Goal: Task Accomplishment & Management: Complete application form

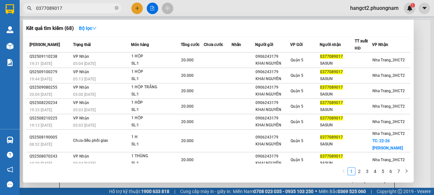
click at [118, 9] on icon "close-circle" at bounding box center [117, 8] width 4 height 4
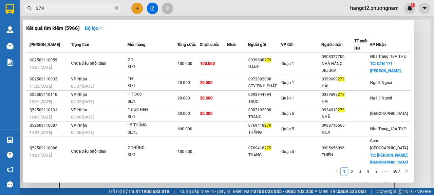
click at [36, 8] on input "279" at bounding box center [74, 8] width 77 height 7
type input "100279"
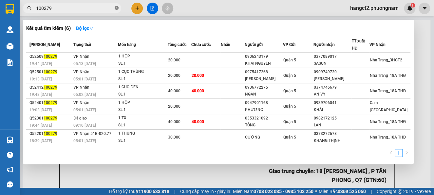
click at [115, 7] on icon "close-circle" at bounding box center [117, 8] width 4 height 4
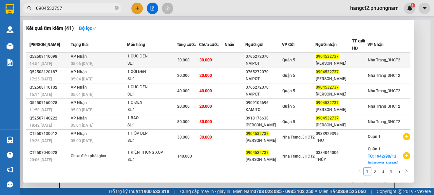
type input "0904532737"
click at [342, 67] on div "[PERSON_NAME]" at bounding box center [334, 63] width 36 height 7
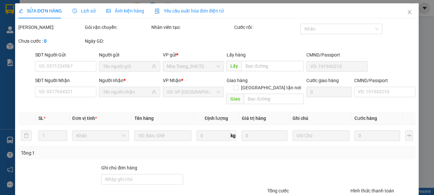
type input "0765272070"
type input "NAIPOT"
type input "0904532737"
type input "[PERSON_NAME]"
type input "30.000"
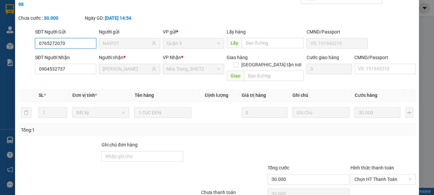
scroll to position [56, 0]
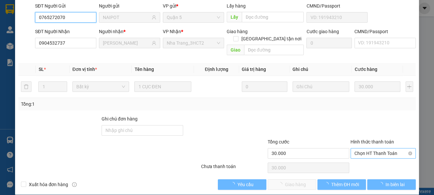
click at [365, 148] on span "Chọn HT Thanh Toán" at bounding box center [383, 153] width 57 height 10
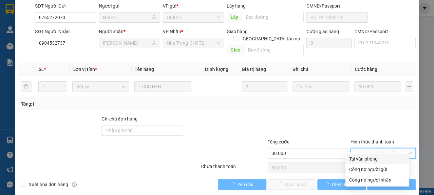
click at [361, 158] on div "Tại văn phòng" at bounding box center [377, 158] width 56 height 7
type input "0"
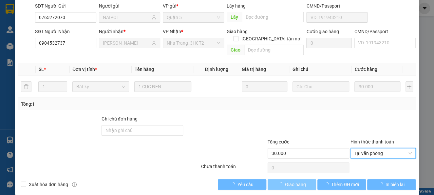
click at [291, 181] on span "Giao hàng" at bounding box center [295, 184] width 21 height 7
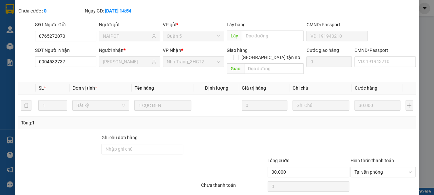
scroll to position [0, 0]
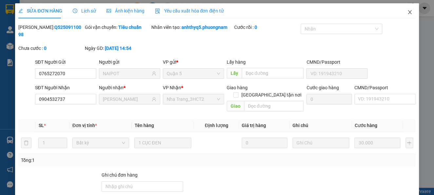
click at [406, 15] on span "Close" at bounding box center [410, 12] width 18 height 18
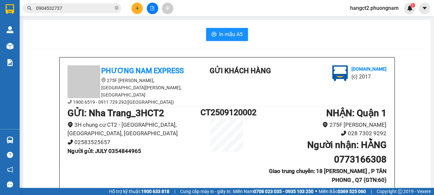
click at [79, 8] on input "0904532737" at bounding box center [74, 8] width 77 height 7
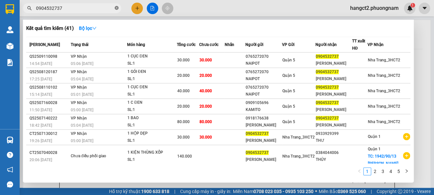
click at [115, 7] on icon "close-circle" at bounding box center [117, 8] width 4 height 4
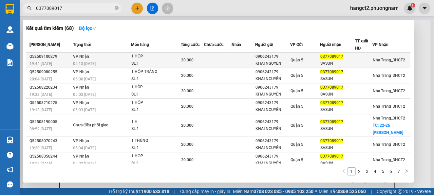
type input "0377089017"
click at [242, 62] on td at bounding box center [244, 59] width 24 height 15
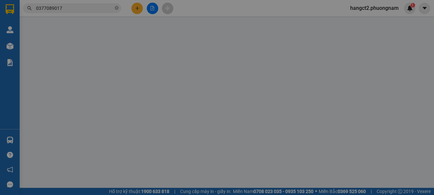
type input "0906243179"
type input "KHAI NGUYÊN"
type input "0377089017"
type input "SASUN"
type input "20.000"
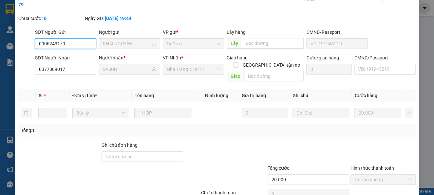
scroll to position [46, 0]
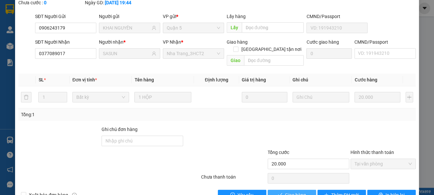
click at [291, 191] on span "Giao hàng" at bounding box center [295, 194] width 21 height 7
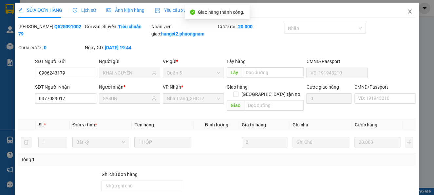
scroll to position [0, 0]
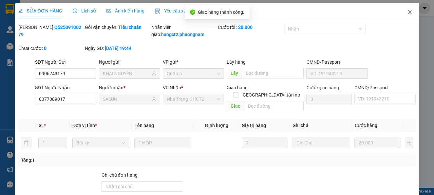
click at [402, 16] on span "Close" at bounding box center [410, 12] width 18 height 18
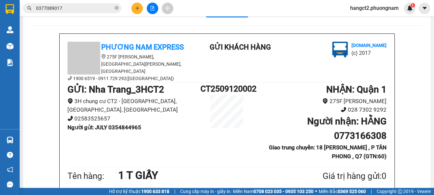
scroll to position [44, 0]
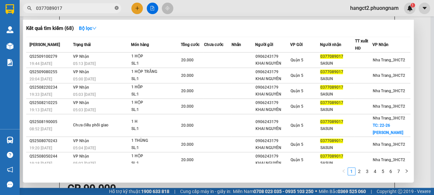
click at [116, 6] on span at bounding box center [117, 8] width 4 height 6
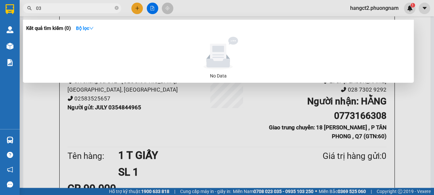
type input "0"
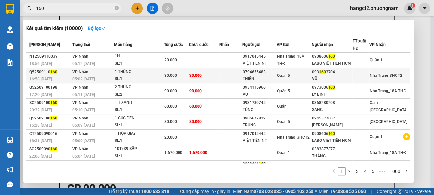
type input "160"
click at [344, 81] on div "VŨ" at bounding box center [332, 78] width 40 height 7
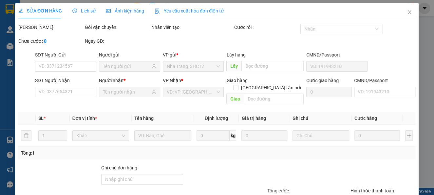
type input "0794655483"
type input "THIÊN"
type input "0931603704"
type input "VŨ"
type input "30.000"
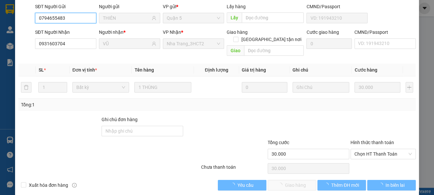
scroll to position [56, 0]
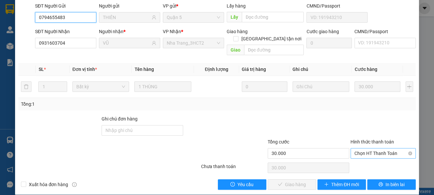
click at [355, 148] on div "Chọn HT Thanh Toán" at bounding box center [383, 153] width 65 height 10
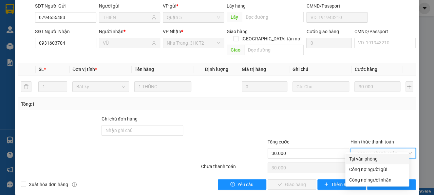
click at [357, 159] on div "Tại văn phòng" at bounding box center [377, 158] width 56 height 7
type input "0"
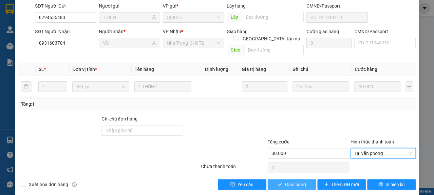
click at [290, 181] on span "Giao hàng" at bounding box center [295, 184] width 21 height 7
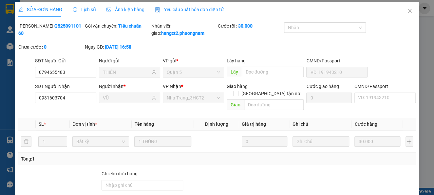
scroll to position [0, 0]
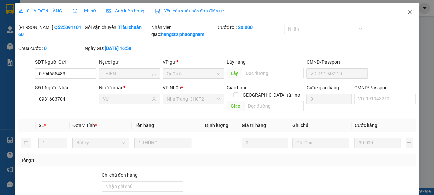
click at [407, 10] on icon "close" at bounding box center [409, 12] width 5 height 5
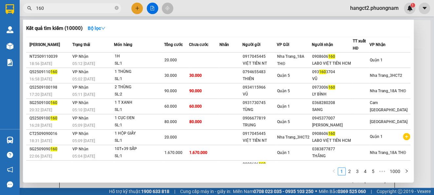
click at [105, 10] on input "160" at bounding box center [74, 8] width 77 height 7
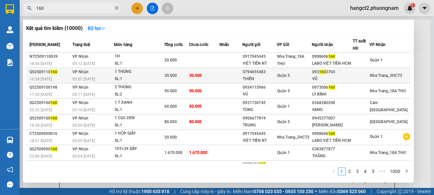
click at [114, 83] on div "05:02 [DATE]" at bounding box center [92, 78] width 41 height 7
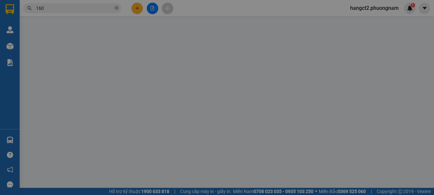
type input "0794655483"
type input "THIÊN"
type input "0931603704"
type input "VŨ"
type input "30.000"
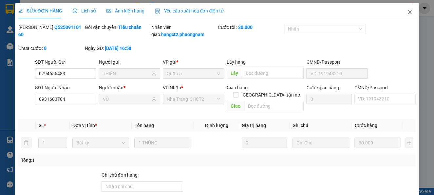
click at [407, 12] on icon "close" at bounding box center [409, 12] width 5 height 5
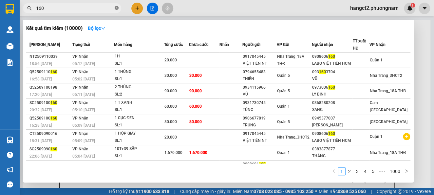
click at [116, 8] on icon "close-circle" at bounding box center [117, 8] width 4 height 4
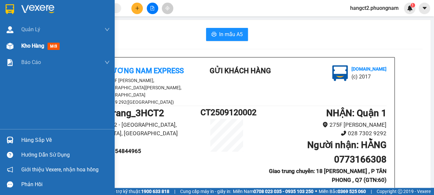
click at [25, 38] on div "Kho hàng mới" at bounding box center [65, 46] width 88 height 16
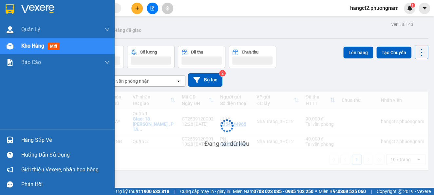
click at [24, 47] on span "Kho hàng" at bounding box center [32, 46] width 23 height 6
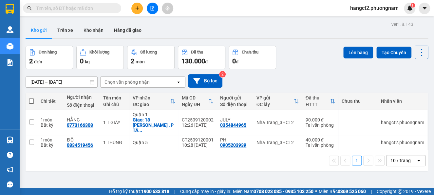
click at [104, 6] on input "text" at bounding box center [74, 8] width 77 height 7
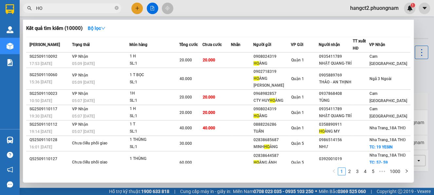
type input "H"
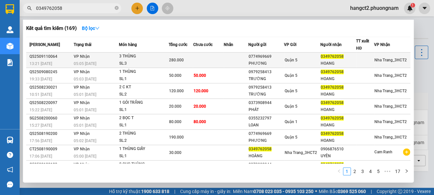
type input "0349762058"
click at [225, 61] on td at bounding box center [236, 59] width 25 height 15
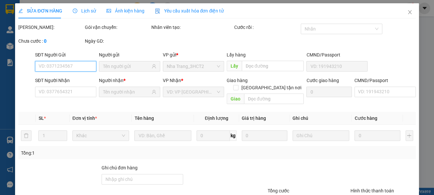
type input "0774969669"
type input "PHƯƠNG"
type input "0349762058"
type input "HOANG"
type input "280.000"
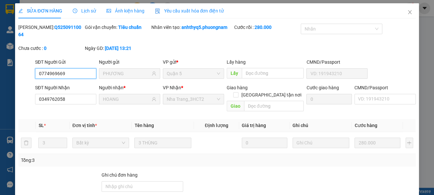
scroll to position [49, 0]
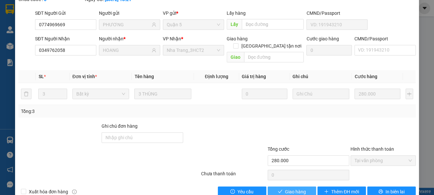
click at [288, 188] on span "Giao hàng" at bounding box center [295, 191] width 21 height 7
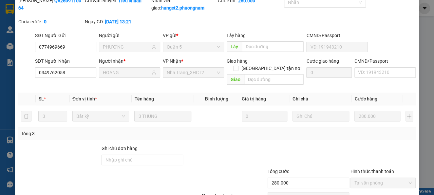
scroll to position [0, 0]
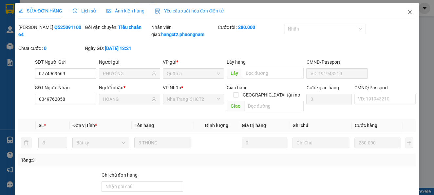
click at [401, 12] on span "Close" at bounding box center [410, 12] width 18 height 18
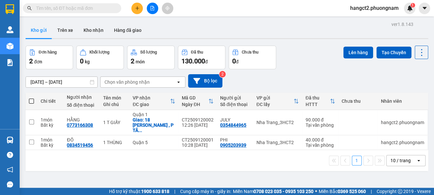
click at [78, 7] on input "text" at bounding box center [74, 8] width 77 height 7
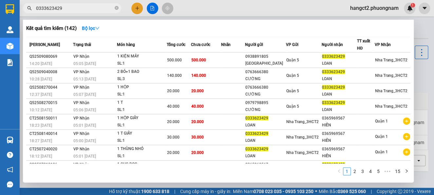
type input "0333623429"
click at [137, 7] on div at bounding box center [217, 97] width 434 height 195
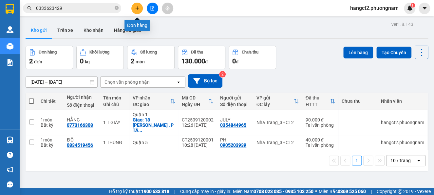
click at [137, 7] on icon "plus" at bounding box center [137, 8] width 5 height 5
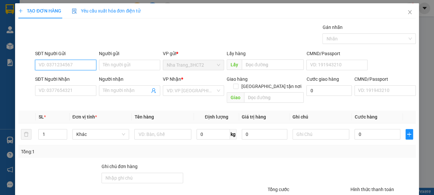
click at [71, 64] on input "SĐT Người Gửi" at bounding box center [65, 65] width 61 height 10
click at [67, 64] on input "09035941863" at bounding box center [65, 65] width 61 height 10
type input "0903594186"
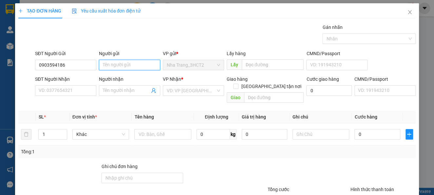
click at [108, 66] on input "Người gửi" at bounding box center [129, 65] width 61 height 10
type input "dũng"
drag, startPoint x: 124, startPoint y: 66, endPoint x: 37, endPoint y: 101, distance: 93.8
click at [37, 101] on div "Transit Pickup Surcharge Ids Transit Deliver Surcharge Ids Transit Deliver Surc…" at bounding box center [216, 130] width 397 height 213
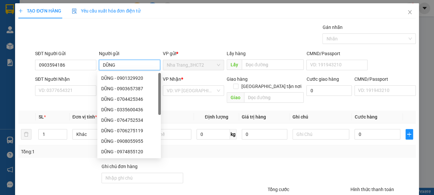
type input "DŨNG"
click at [60, 110] on th "SL *" at bounding box center [53, 116] width 34 height 13
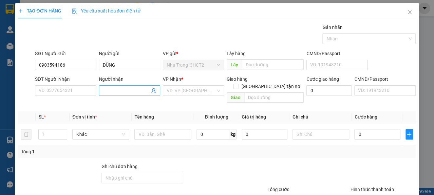
click at [124, 89] on input "Người nhận" at bounding box center [126, 90] width 47 height 7
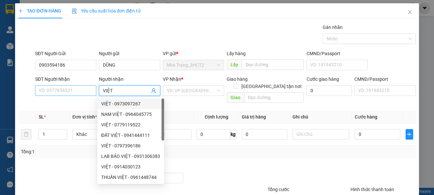
type input "VIỆT"
click at [69, 87] on input "SĐT Người Nhận" at bounding box center [65, 90] width 61 height 10
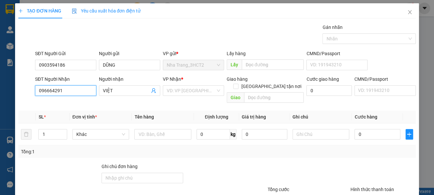
type input "0966642910"
click at [71, 100] on div "0966642910 - VIỆT" at bounding box center [65, 103] width 52 height 7
type input "VIỆT"
checkbox input "true"
type input "LÔ C KING DOM 101 ĐƯỜNG D1 ,P14 ,QUẬN 10 (GTN: 50)"
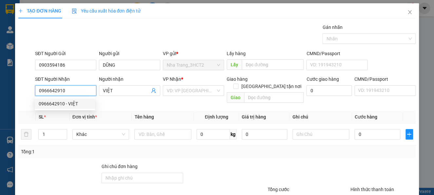
type input "50.000"
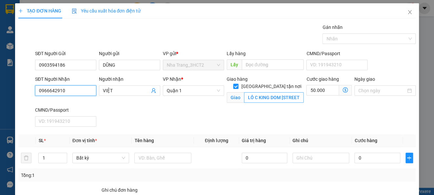
type input "0966642910"
click at [261, 92] on input "LÔ C KING DOM 101 ĐƯỜNG D1 ,P14 ,QUẬN 10 (GTN: 50)" at bounding box center [274, 97] width 60 height 10
click at [271, 93] on input "LÔ C KING DOM 101 ĐƯỜNG D1 ,P14 ,QUẬN 10 (GTN: 50)" at bounding box center [274, 97] width 60 height 10
click at [341, 85] on span at bounding box center [345, 90] width 13 height 10
click at [343, 88] on icon "dollar-circle" at bounding box center [345, 89] width 5 height 5
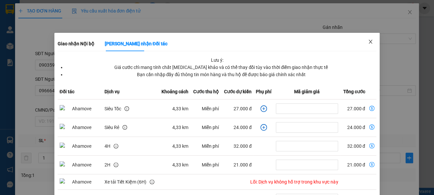
click at [368, 40] on icon "close" at bounding box center [370, 41] width 5 height 5
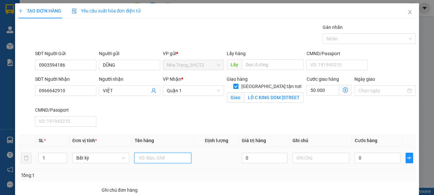
click at [171, 159] on input "text" at bounding box center [162, 157] width 57 height 10
type input "1TG"
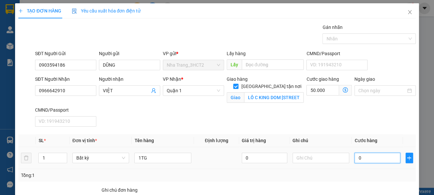
click at [363, 157] on input "0" at bounding box center [378, 157] width 46 height 10
type input "4"
type input "50.004"
type input "40"
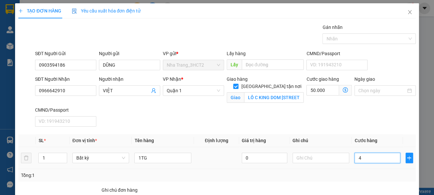
type input "50.040"
type input "40.000"
type input "90.000"
click at [292, 183] on div "Transit Pickup Surcharge Ids Transit Deliver Surcharge Ids Transit Deliver Surc…" at bounding box center [216, 142] width 397 height 237
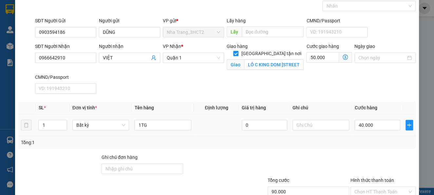
scroll to position [78, 0]
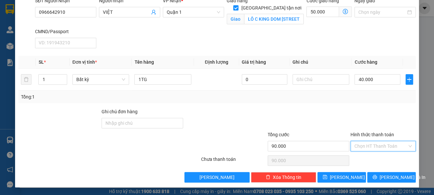
click at [373, 142] on input "Hình thức thanh toán" at bounding box center [381, 146] width 53 height 10
click at [372, 104] on div "Tại văn phòng" at bounding box center [377, 100] width 56 height 7
type input "0"
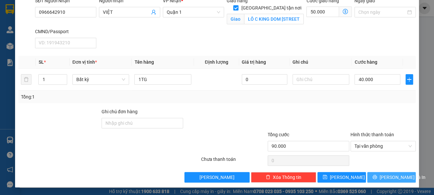
click at [373, 174] on button "Lưu và In" at bounding box center [391, 177] width 48 height 10
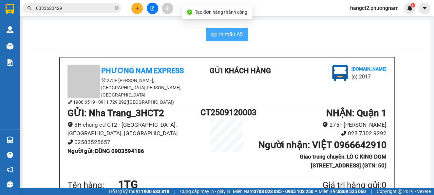
click at [231, 30] on span "In mẫu A5" at bounding box center [231, 34] width 24 height 8
click at [226, 29] on button "In mẫu A5" at bounding box center [227, 34] width 42 height 13
